Goal: Entertainment & Leisure: Consume media (video, audio)

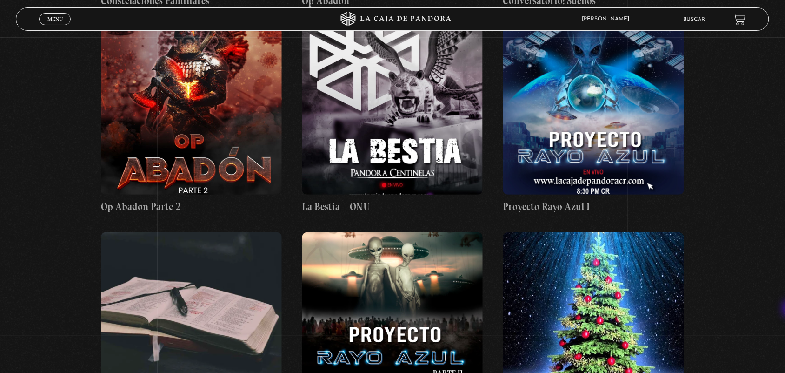
scroll to position [10746, 0]
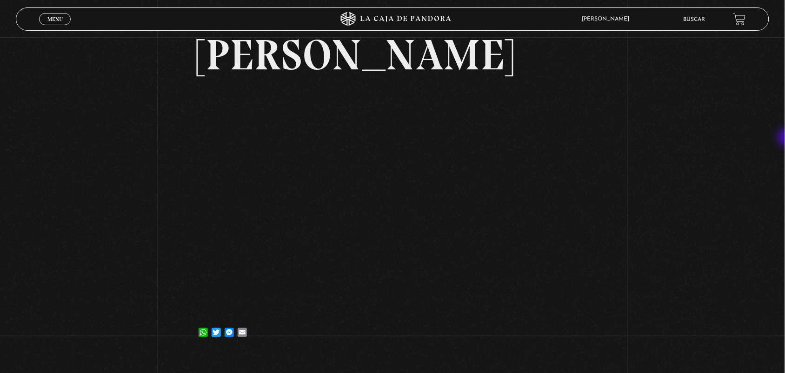
scroll to position [68, 0]
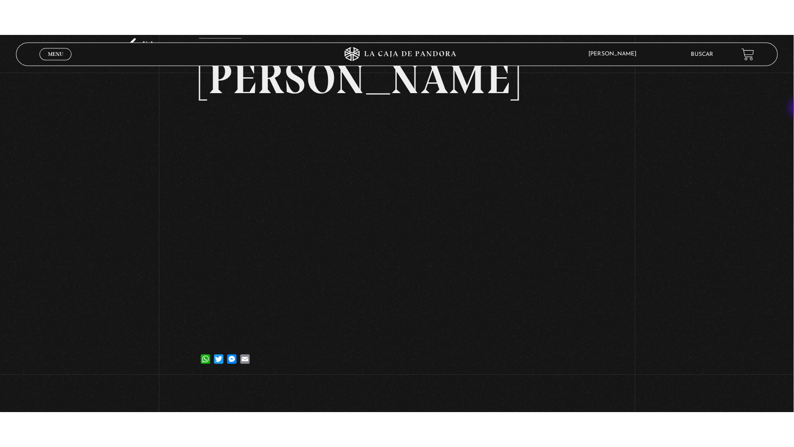
scroll to position [75, 0]
